Goal: Task Accomplishment & Management: Use online tool/utility

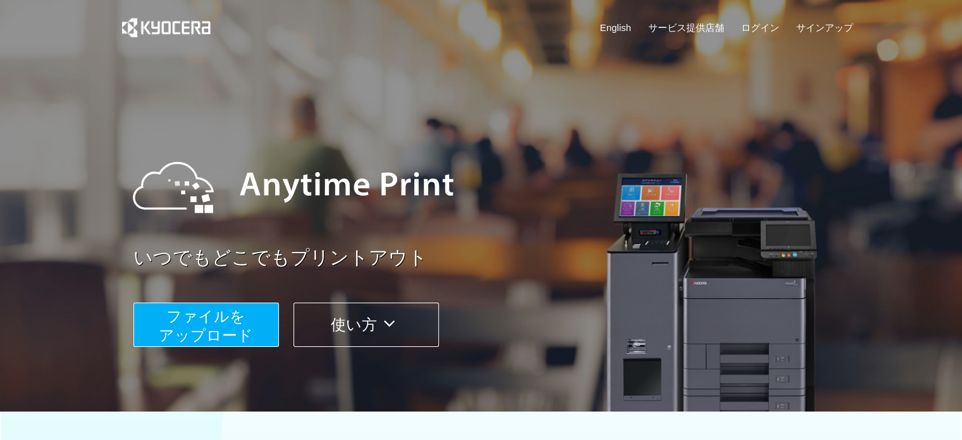
click at [230, 343] on span "ファイルを ​​アップロード" at bounding box center [206, 325] width 94 height 36
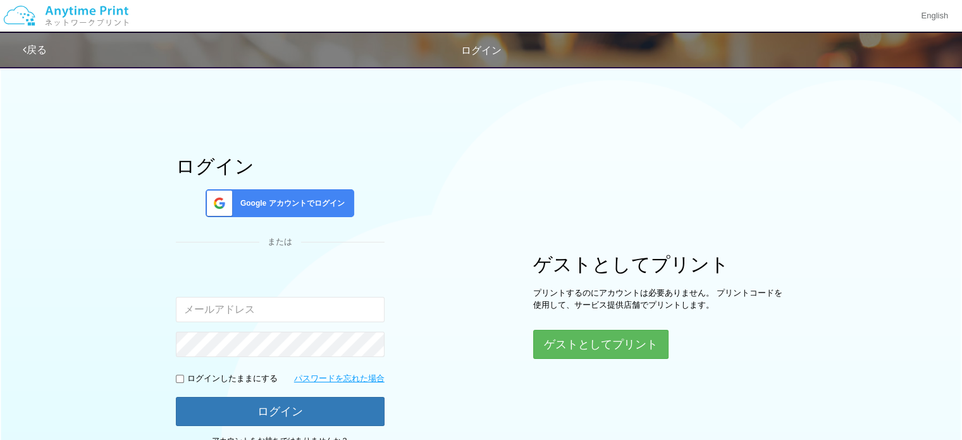
click at [302, 199] on span "Google アカウントでログイン" at bounding box center [289, 203] width 109 height 11
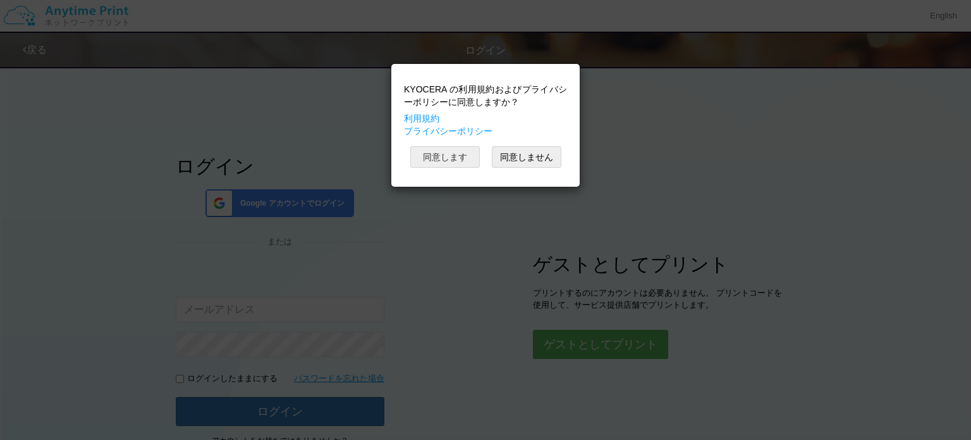
click at [463, 160] on button "同意します" at bounding box center [445, 157] width 70 height 22
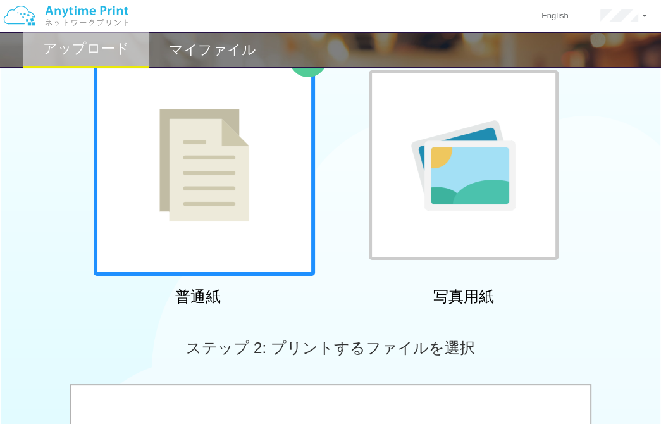
scroll to position [126, 0]
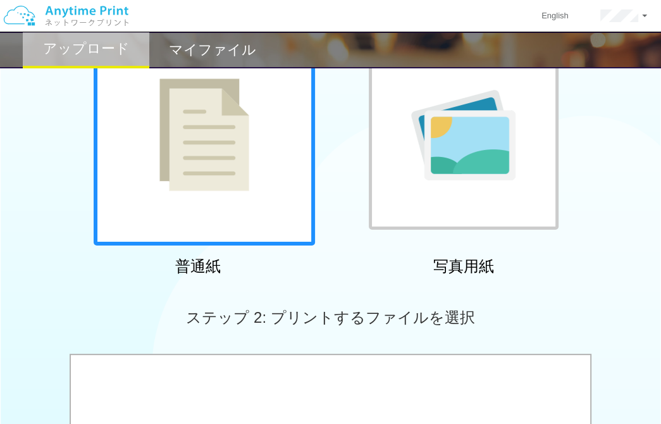
click at [215, 169] on img at bounding box center [204, 134] width 90 height 113
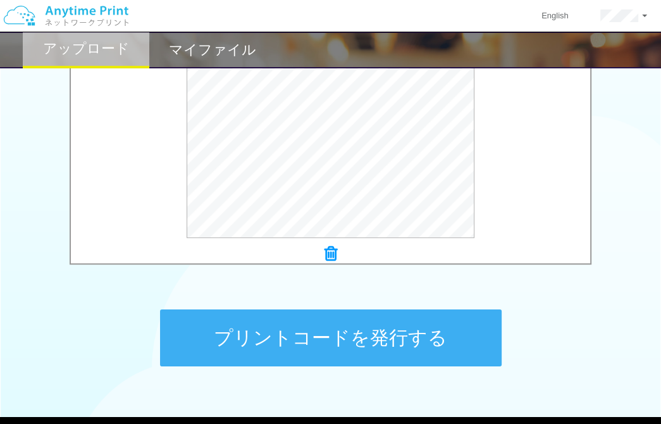
scroll to position [475, 0]
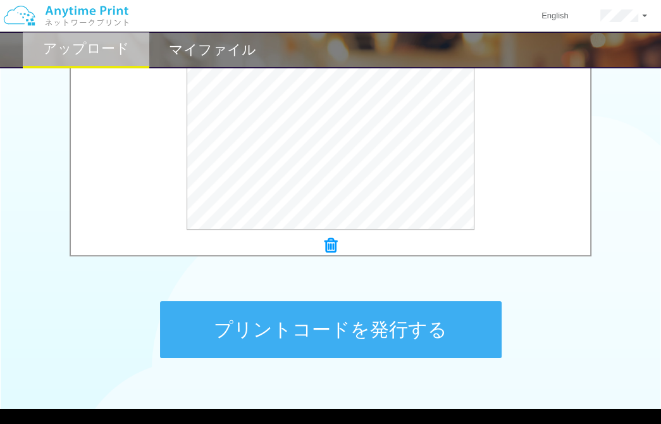
click at [287, 331] on button "プリントコードを発行する" at bounding box center [331, 329] width 342 height 57
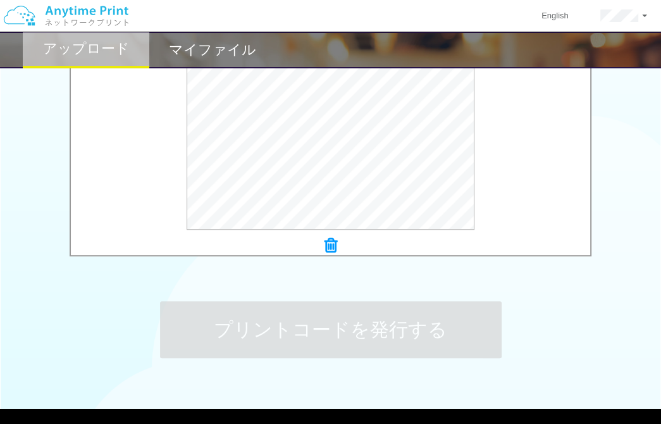
scroll to position [0, 0]
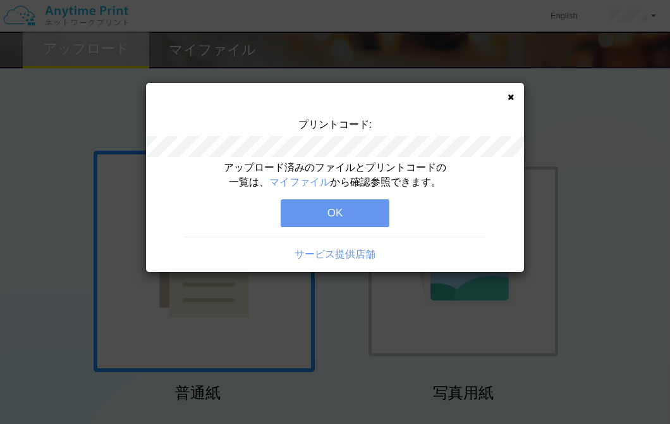
click at [330, 217] on button "OK" at bounding box center [335, 213] width 109 height 28
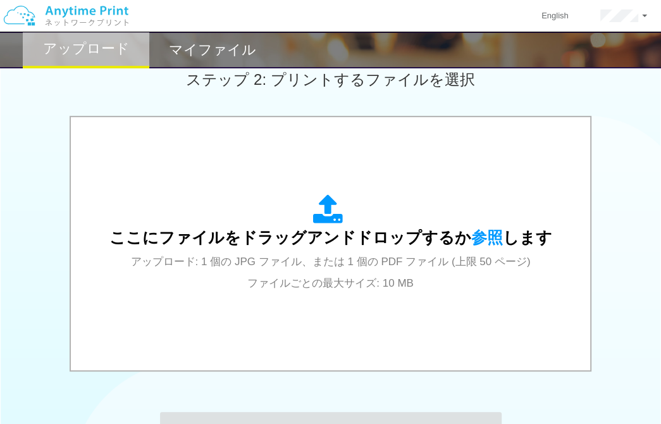
scroll to position [379, 0]
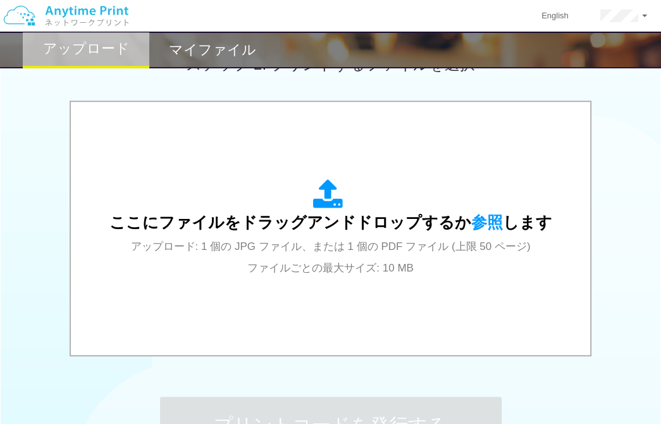
click at [613, 206] on div "ここにファイルをドラッグアンドドロップするか 参照 します アップロード: 1 個の JPG ファイル、または 1 個の PDF ファイル (上限 50 ペー…" at bounding box center [330, 230] width 661 height 258
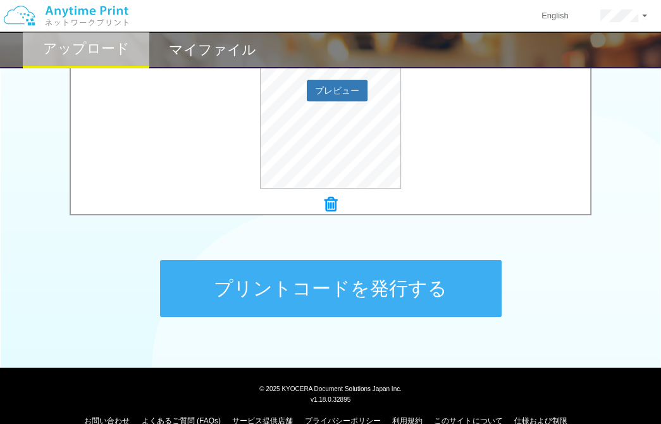
scroll to position [538, 0]
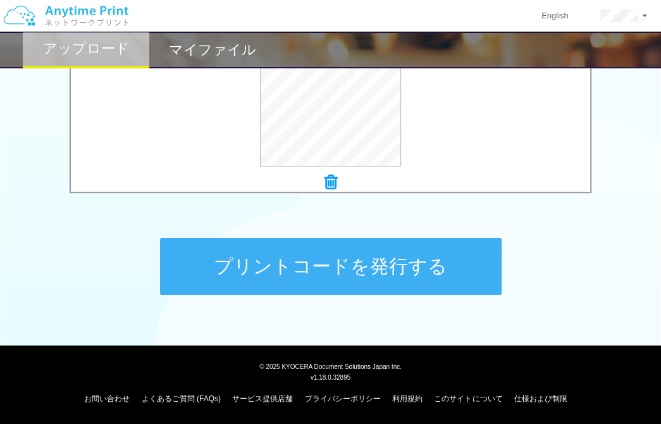
click at [255, 254] on button "プリントコードを発行する" at bounding box center [331, 266] width 342 height 57
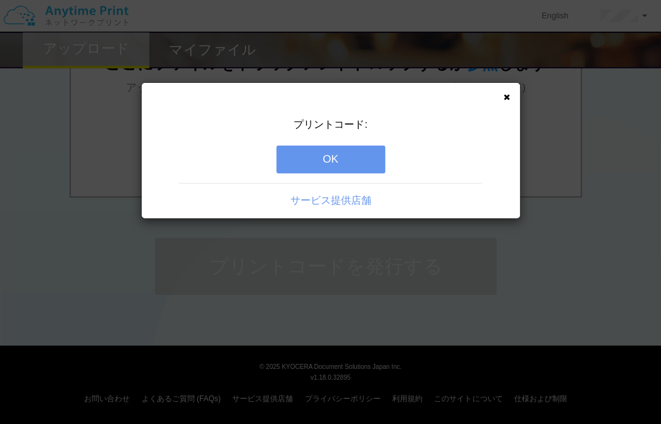
scroll to position [0, 0]
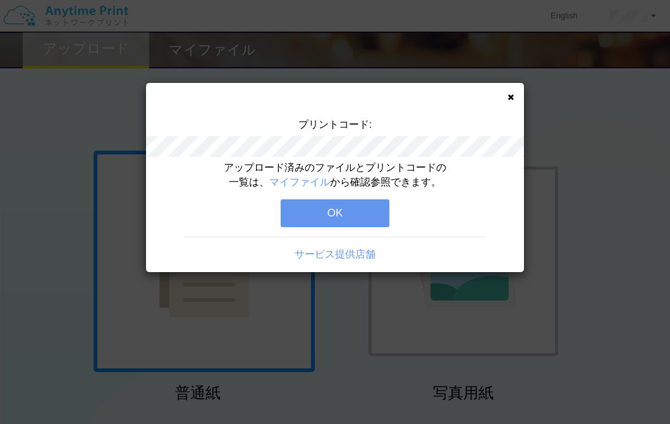
click at [324, 212] on button "OK" at bounding box center [335, 213] width 109 height 28
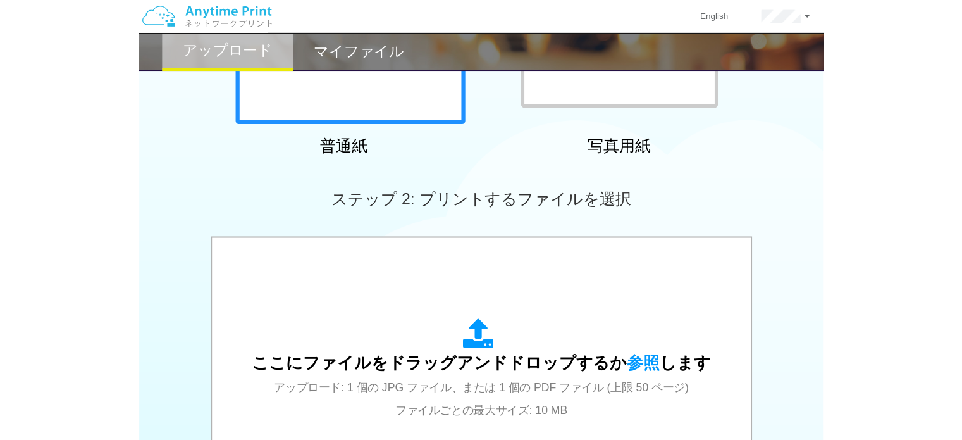
scroll to position [253, 0]
